Goal: Transaction & Acquisition: Purchase product/service

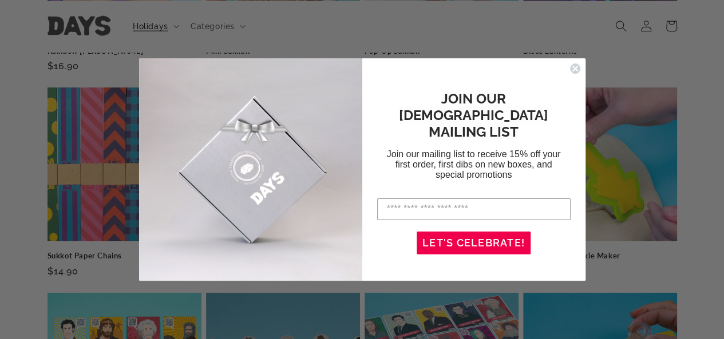
scroll to position [1296, 0]
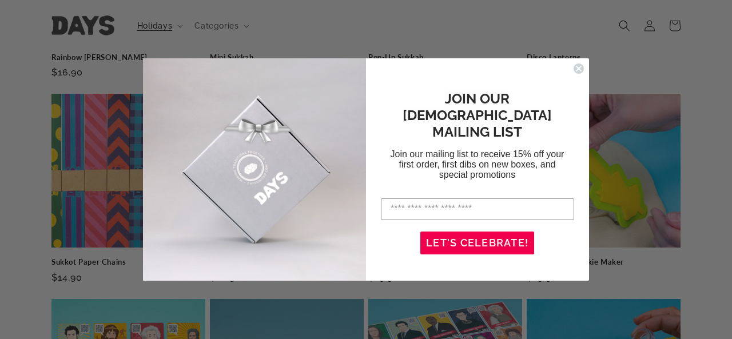
click at [579, 65] on circle "Close dialog" at bounding box center [579, 68] width 11 height 11
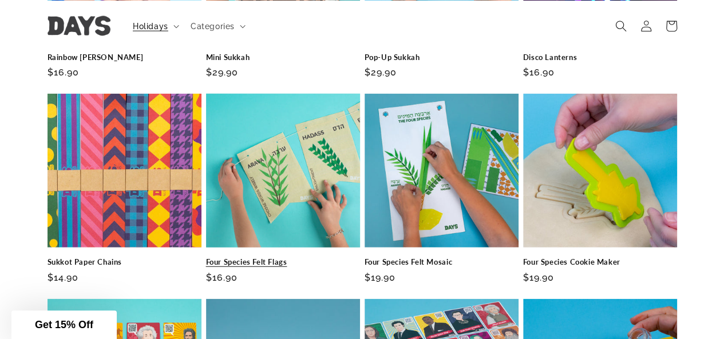
click at [263, 257] on link "Four Species Felt Flags" at bounding box center [283, 262] width 154 height 10
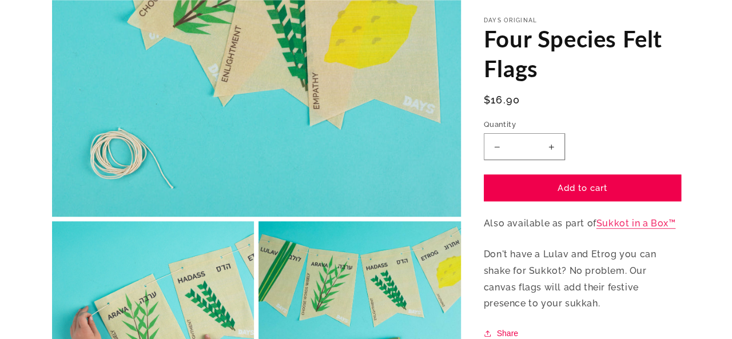
scroll to position [458, 0]
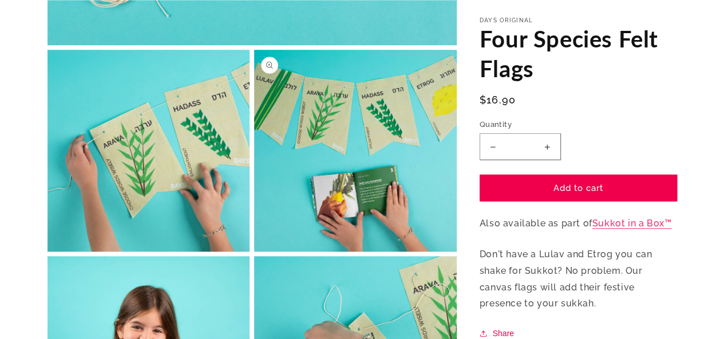
click at [254, 252] on button "Open media 3 in modal" at bounding box center [254, 252] width 0 height 0
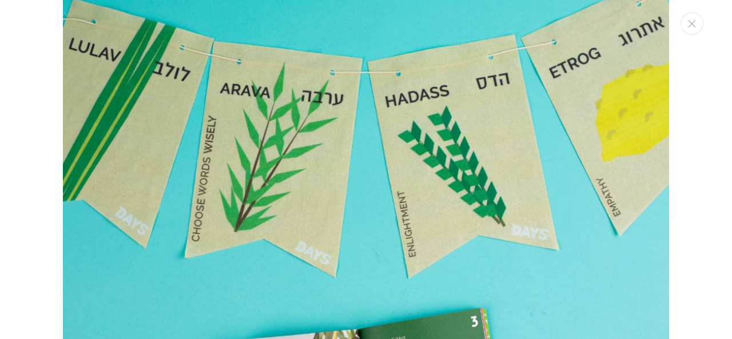
scroll to position [1224, 0]
